Goal: Navigation & Orientation: Find specific page/section

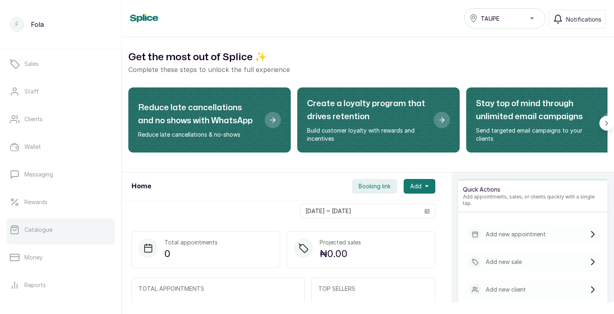
scroll to position [62, 0]
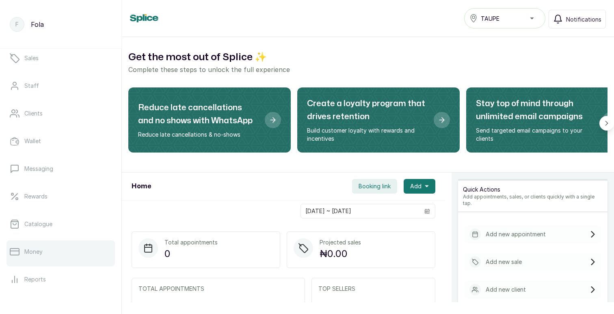
click at [54, 251] on link "Money" at bounding box center [60, 251] width 108 height 23
